Goal: Check status

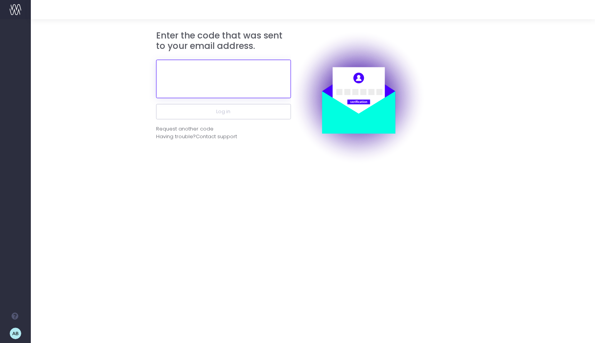
click at [190, 77] on input "text" at bounding box center [223, 79] width 135 height 39
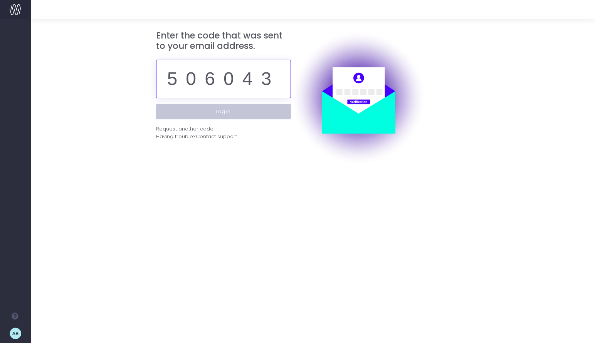
type input "506043"
click at [199, 109] on button "Log in" at bounding box center [223, 111] width 135 height 15
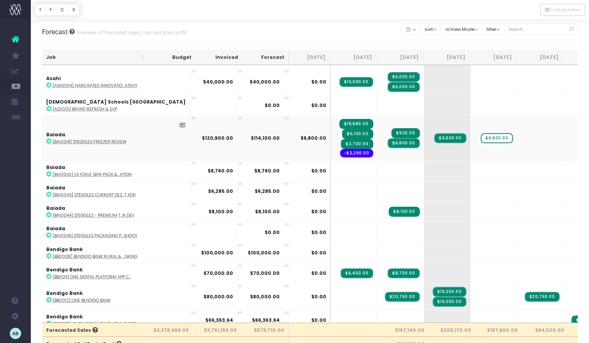
scroll to position [39, 0]
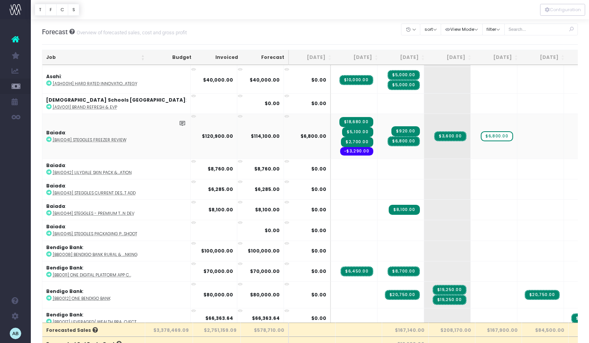
click at [341, 144] on span "$2,700.00" at bounding box center [357, 142] width 32 height 10
click at [381, 158] on td "$920.00 $6,800.00" at bounding box center [400, 136] width 47 height 45
click at [289, 179] on td "$0.00" at bounding box center [307, 189] width 47 height 20
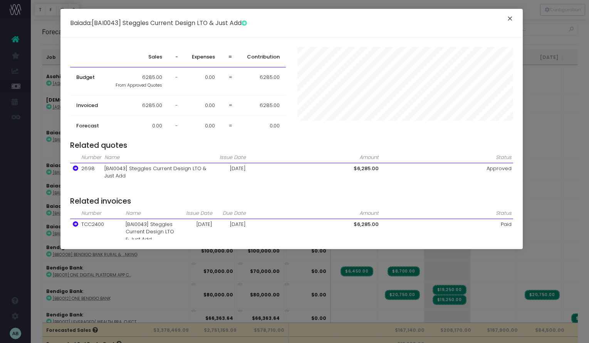
click at [515, 19] on button "×" at bounding box center [510, 19] width 16 height 12
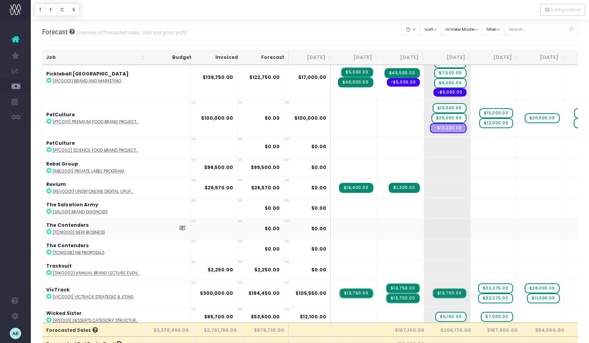
scroll to position [1530, 0]
